Goal: Task Accomplishment & Management: Use online tool/utility

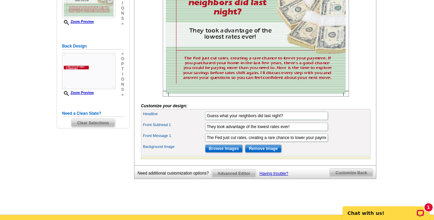
scroll to position [163, 0]
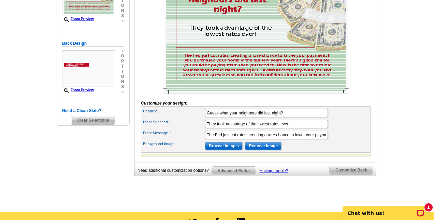
click at [350, 174] on span "Customize Back" at bounding box center [350, 170] width 43 height 8
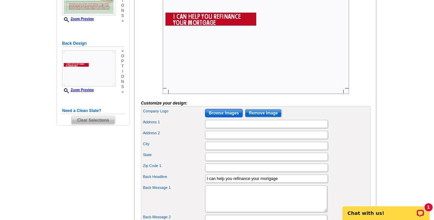
click at [225, 117] on input "Browse Images" at bounding box center [223, 113] width 37 height 8
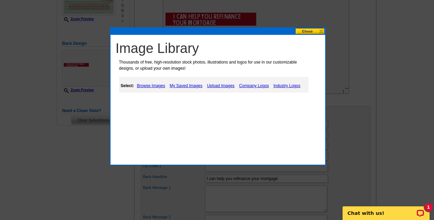
click at [220, 85] on link "Upload Images" at bounding box center [220, 85] width 31 height 8
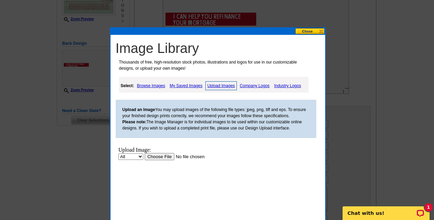
scroll to position [0, 0]
click at [164, 157] on input "file" at bounding box center [187, 156] width 86 height 7
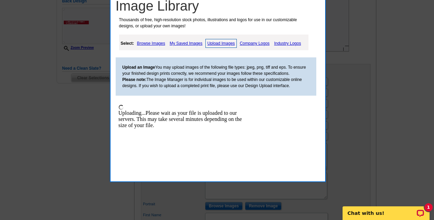
scroll to position [205, 0]
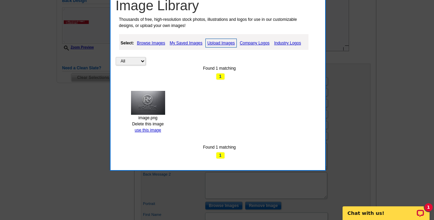
click at [153, 108] on img at bounding box center [148, 103] width 34 height 24
click at [146, 106] on img at bounding box center [148, 103] width 34 height 24
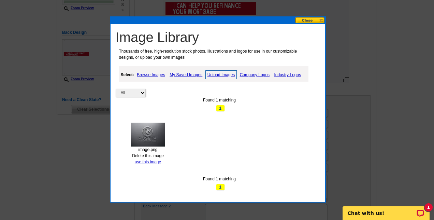
scroll to position [172, 0]
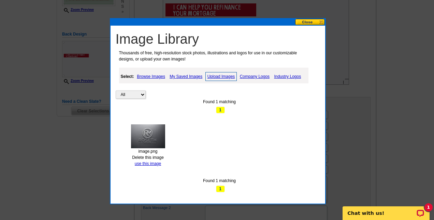
click at [302, 25] on button at bounding box center [310, 22] width 30 height 6
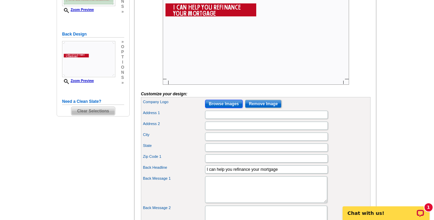
click at [227, 108] on input "Browse Images" at bounding box center [223, 104] width 37 height 8
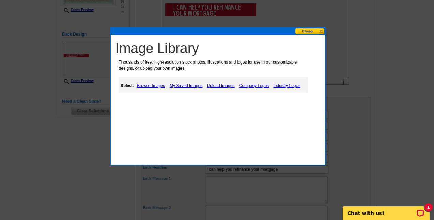
click at [174, 85] on link "My Saved Images" at bounding box center [186, 85] width 36 height 8
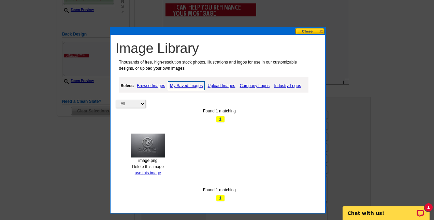
click at [146, 145] on img at bounding box center [148, 145] width 34 height 24
click at [141, 153] on img at bounding box center [148, 145] width 34 height 24
click at [219, 119] on span "1" at bounding box center [220, 119] width 9 height 7
click at [143, 157] on div "image.png" at bounding box center [147, 160] width 43 height 6
click at [154, 174] on link "use this image" at bounding box center [148, 172] width 26 height 5
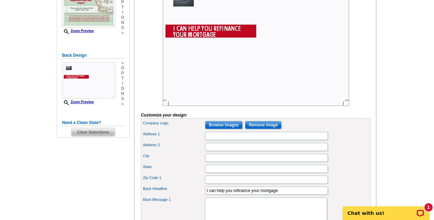
scroll to position [152, 0]
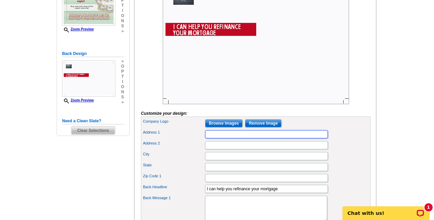
click at [245, 138] on input "Address 1" at bounding box center [266, 134] width 123 height 8
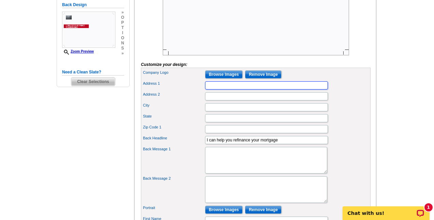
scroll to position [203, 0]
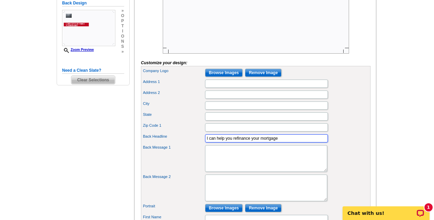
drag, startPoint x: 281, startPoint y: 150, endPoint x: 200, endPoint y: 151, distance: 80.5
click at [200, 144] on div "Back Headline I can help you refinance your mortgage" at bounding box center [255, 138] width 227 height 11
paste input "Stop Overpaying on Your Mortgage—Refinance Smarter"
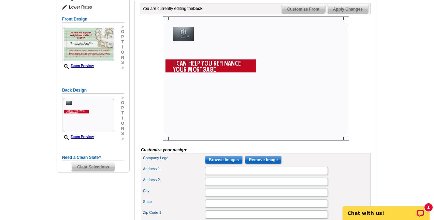
scroll to position [96, 0]
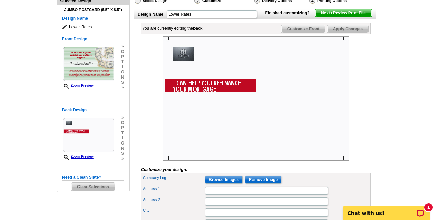
type input "Stop Overpaying on Your Mortgage—Refinance Smarter"
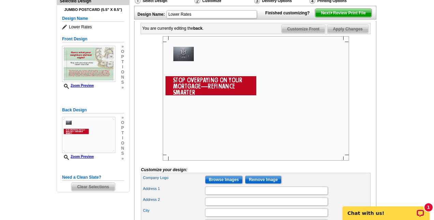
scroll to position [0, 0]
click at [220, 194] on input "Address 1" at bounding box center [266, 190] width 123 height 8
paste input "[STREET_ADDRESS]"
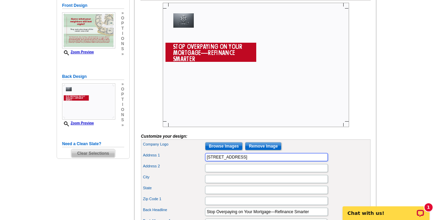
scroll to position [139, 0]
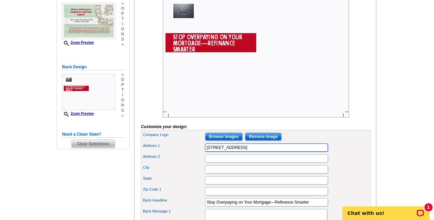
drag, startPoint x: 279, startPoint y: 159, endPoint x: 261, endPoint y: 158, distance: 17.8
click at [261, 151] on input "[STREET_ADDRESS]" at bounding box center [266, 147] width 123 height 8
type input "[STREET_ADDRESS]"
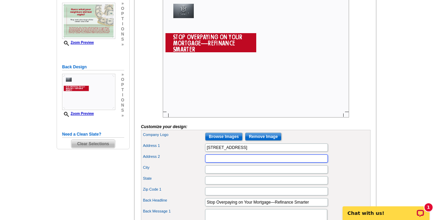
click at [257, 162] on input "Address 2" at bounding box center [266, 158] width 123 height 8
paste input "Suite 207"
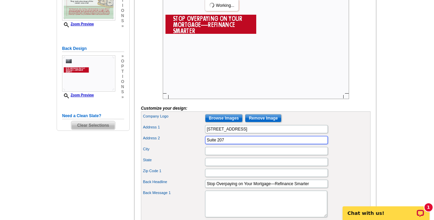
scroll to position [158, 0]
type input "Suite 207"
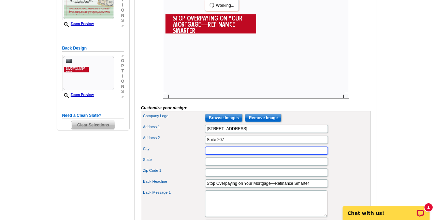
click at [265, 154] on input "City" at bounding box center [266, 150] width 123 height 8
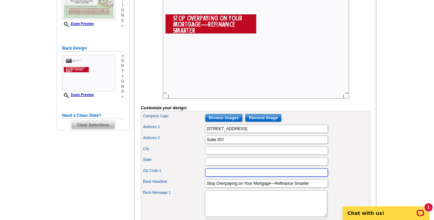
click at [212, 176] on input "Zip Code 1" at bounding box center [266, 172] width 123 height 8
type input "55303"
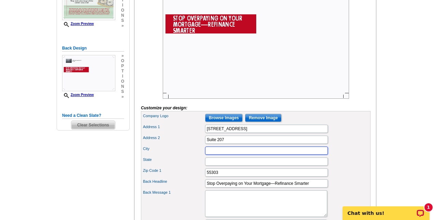
click at [225, 154] on input "City" at bounding box center [266, 150] width 123 height 8
type input "[PERSON_NAME]"
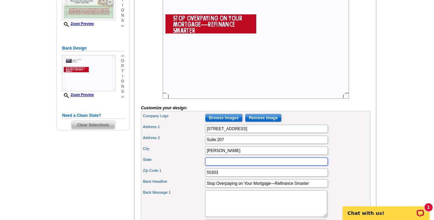
click at [218, 165] on input "State" at bounding box center [266, 161] width 123 height 8
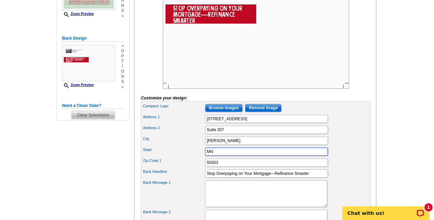
scroll to position [169, 0]
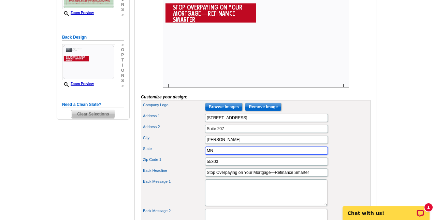
type input "MN"
click at [381, 150] on main "Need Help? call [PHONE_NUMBER], chat with support, or have our designers make s…" at bounding box center [217, 143] width 434 height 503
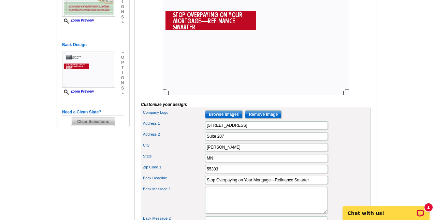
scroll to position [162, 0]
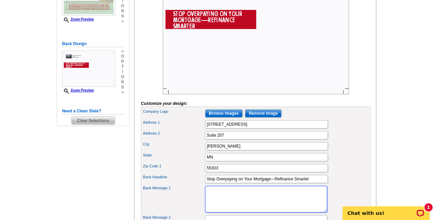
click at [234, 209] on textarea "Back Message 1" at bounding box center [266, 198] width 122 height 27
paste textarea "At [PERSON_NAME] Mortgage, we’re proud to offer our R/T 90 refinance program, g…"
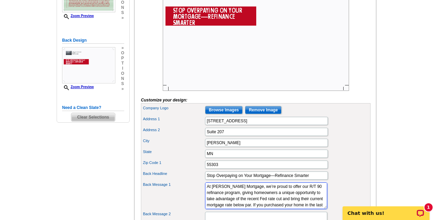
scroll to position [72, 0]
type textarea "At [PERSON_NAME] Mortgage, we’re proud to offer our R/T 90 refinance program, g…"
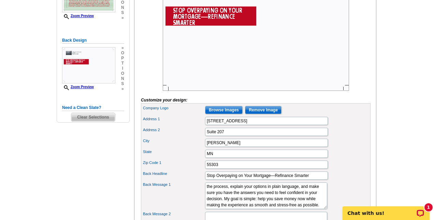
click at [399, 110] on main "Need Help? call [PHONE_NUMBER], chat with support, or have our designers make s…" at bounding box center [217, 146] width 434 height 503
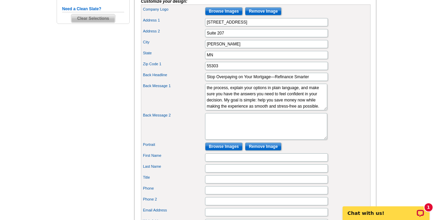
scroll to position [282, 0]
